Goal: Communication & Community: Answer question/provide support

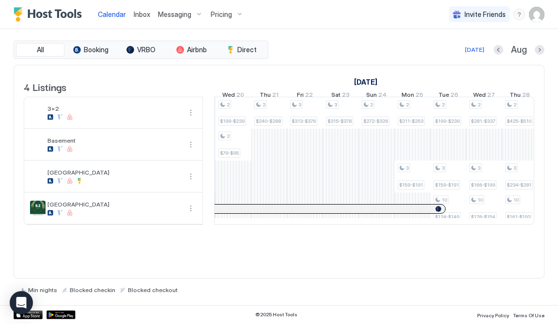
click at [144, 15] on span "Inbox" at bounding box center [142, 14] width 16 height 8
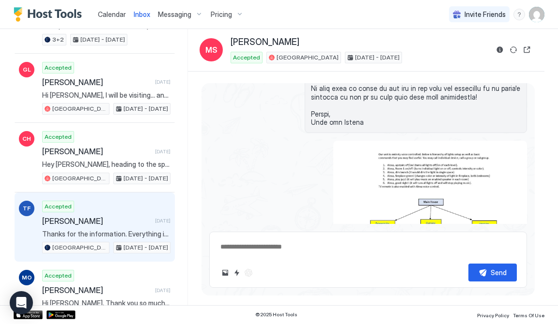
click at [138, 216] on span "[PERSON_NAME]" at bounding box center [96, 221] width 109 height 10
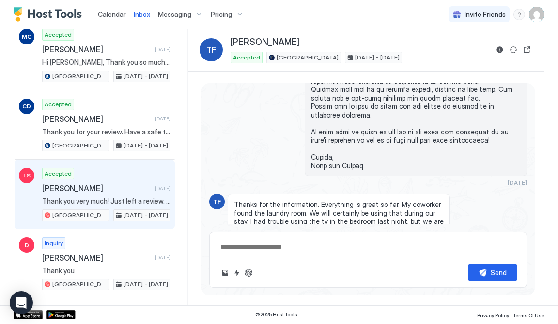
click at [108, 183] on div "Accepted [PERSON_NAME] [DATE] Thank you very much! Just left a review. Really a…" at bounding box center [106, 194] width 128 height 53
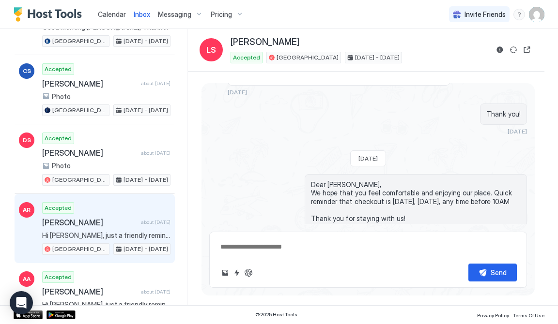
click at [107, 218] on span "[PERSON_NAME]" at bounding box center [89, 223] width 95 height 10
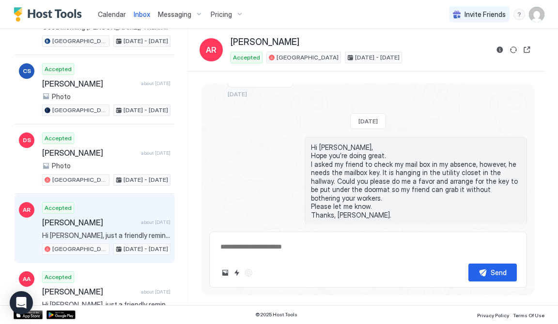
scroll to position [1184, 0]
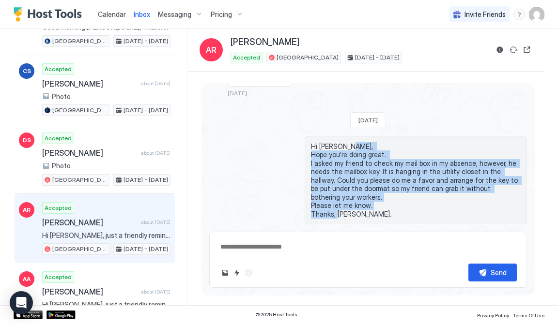
drag, startPoint x: 310, startPoint y: 115, endPoint x: 391, endPoint y: 174, distance: 100.5
click at [391, 174] on div "Hi [PERSON_NAME], Hope you’re doing great. I asked my friend to check my mail b…" at bounding box center [416, 185] width 222 height 99
copy span "Hope you’re doing great. I asked my friend to check my mail box in my absence, …"
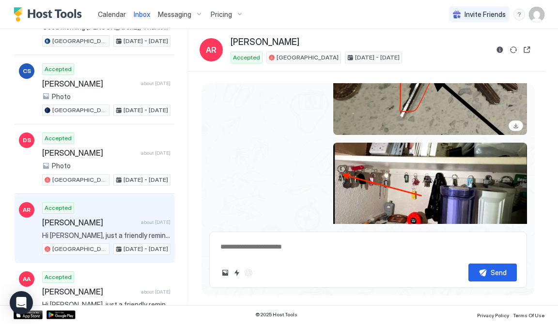
scroll to position [2057, 0]
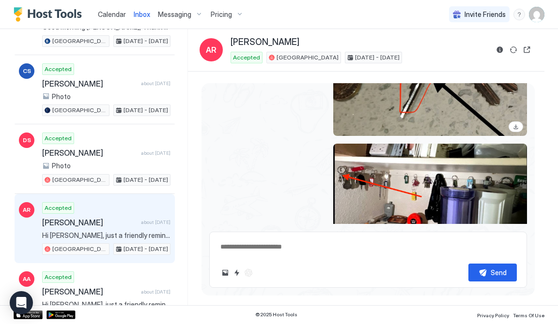
drag, startPoint x: 462, startPoint y: 147, endPoint x: 492, endPoint y: 115, distance: 44.2
click at [492, 144] on div "View image" at bounding box center [430, 197] width 194 height 106
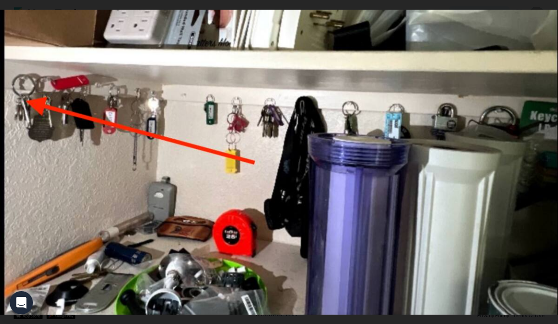
type textarea "*"
click at [395, 179] on img at bounding box center [279, 163] width 558 height 306
click at [358, 169] on img at bounding box center [279, 163] width 558 height 306
click at [208, 111] on img at bounding box center [279, 163] width 558 height 306
